Goal: Information Seeking & Learning: Learn about a topic

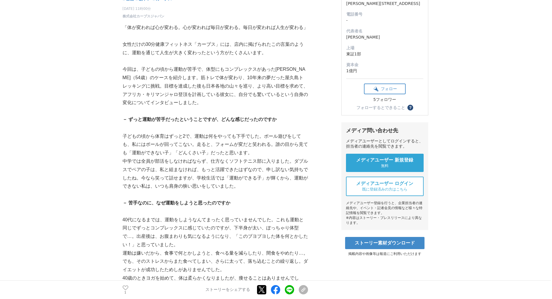
scroll to position [87, 0]
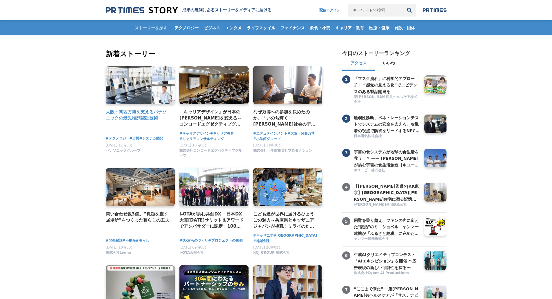
click at [133, 115] on h4 "大阪・関西万博を支えるパナソニックの最先端顔認証技術" at bounding box center [138, 115] width 65 height 13
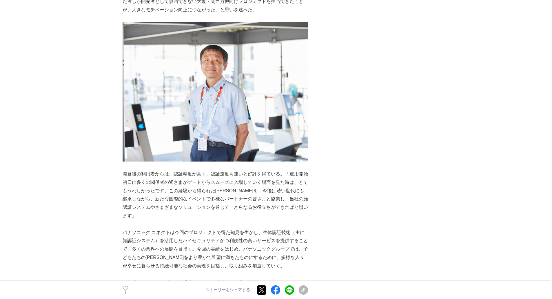
scroll to position [1882, 0]
